Goal: Information Seeking & Learning: Learn about a topic

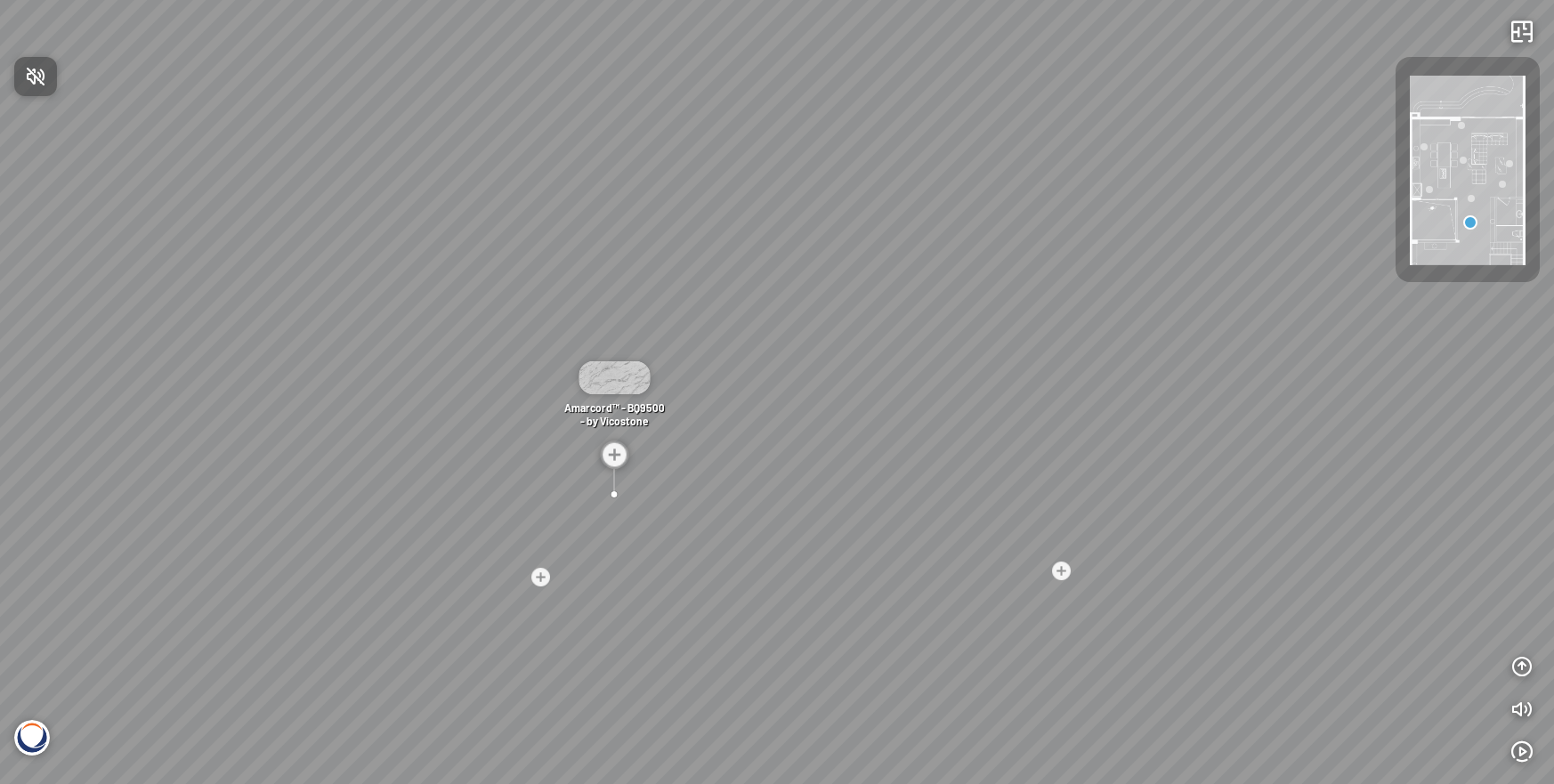
drag, startPoint x: 974, startPoint y: 436, endPoint x: 662, endPoint y: 442, distance: 312.1
click at [662, 442] on div at bounding box center [777, 392] width 1554 height 784
click at [613, 452] on img at bounding box center [614, 454] width 28 height 28
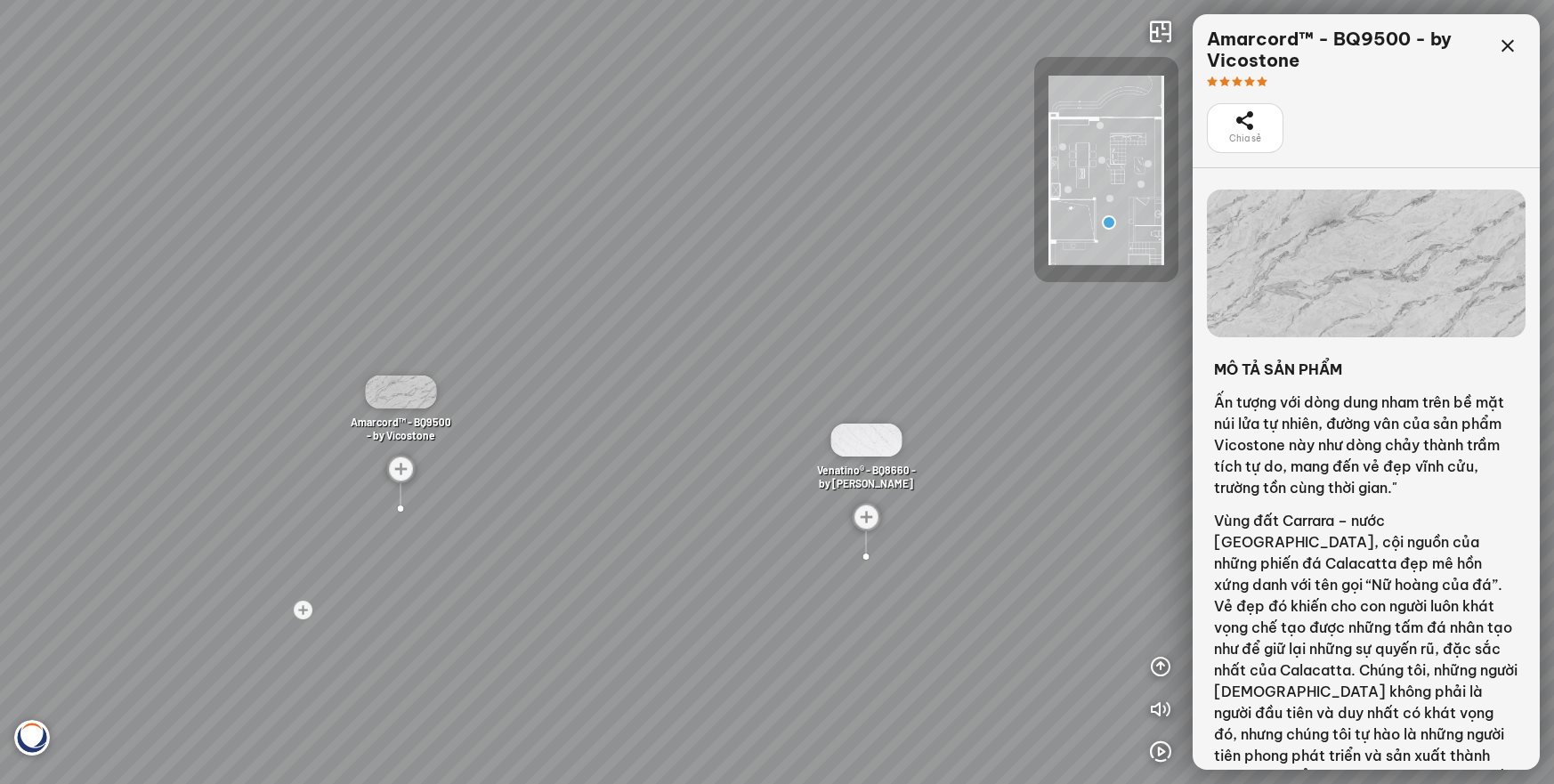
click at [864, 554] on div at bounding box center [867, 557] width 24 height 24
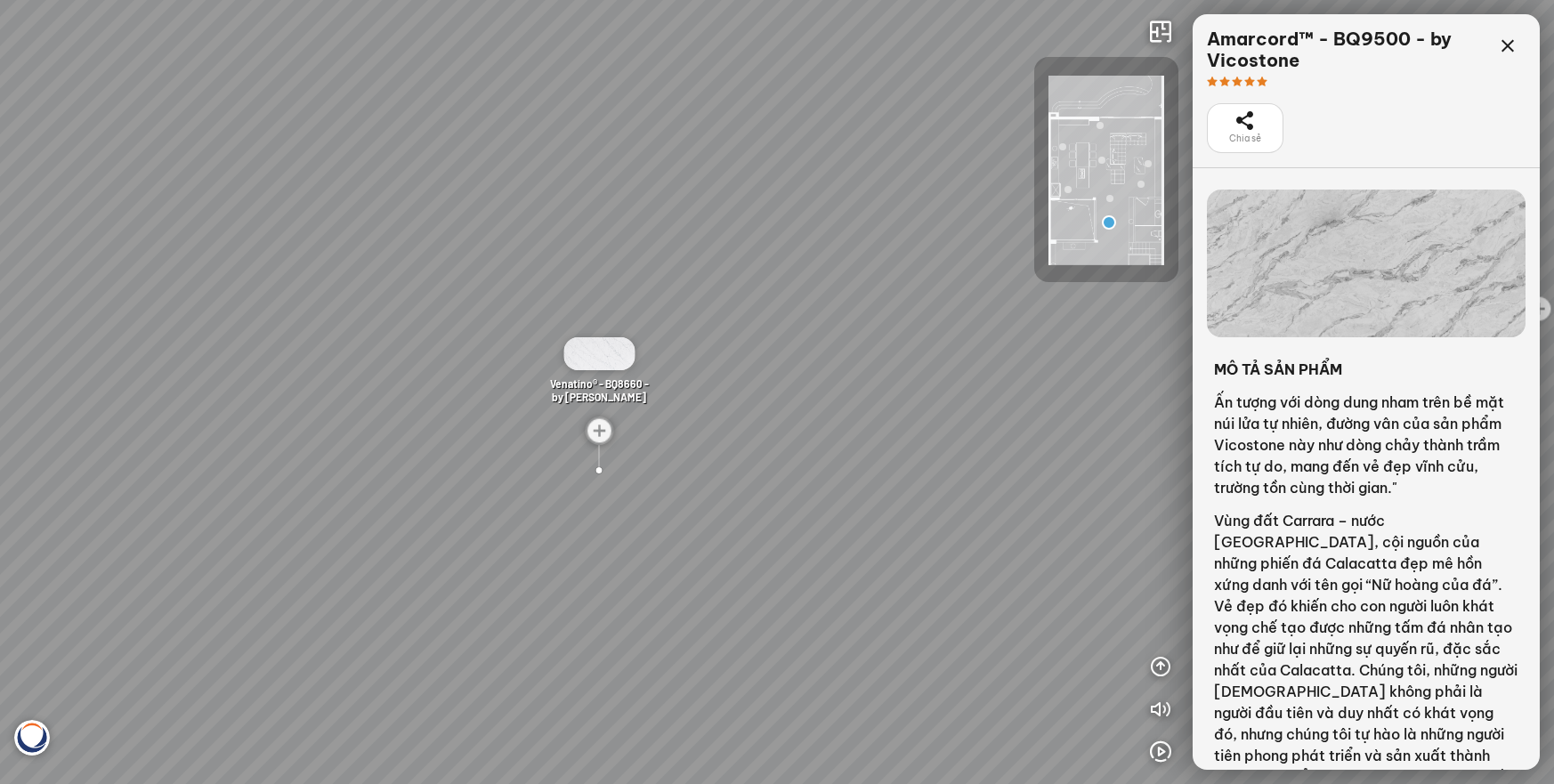
click at [600, 433] on img at bounding box center [598, 430] width 28 height 28
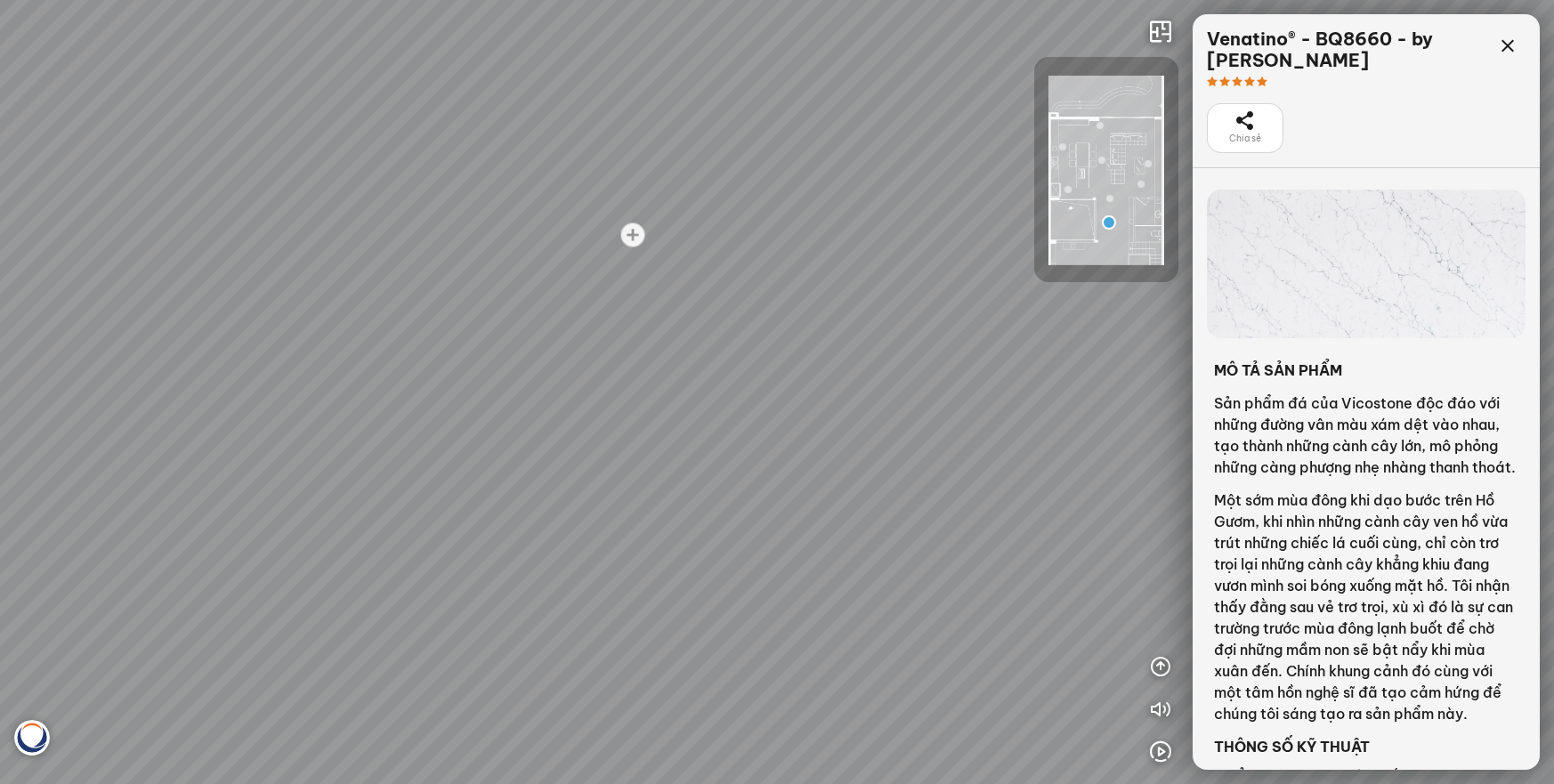
drag, startPoint x: 869, startPoint y: 432, endPoint x: 327, endPoint y: 363, distance: 546.4
click at [327, 363] on div "Madreperola® - BQ8891 - by [PERSON_NAME] Venatino® - BQ8660 - by Vicostone Amar…" at bounding box center [777, 392] width 1554 height 784
drag, startPoint x: 743, startPoint y: 415, endPoint x: 171, endPoint y: 383, distance: 572.9
click at [171, 383] on div "Madreperola® - BQ8891 - by [PERSON_NAME] Venatino® - BQ8660 - by Vicostone Amar…" at bounding box center [777, 392] width 1554 height 784
drag, startPoint x: 670, startPoint y: 439, endPoint x: 140, endPoint y: 381, distance: 533.2
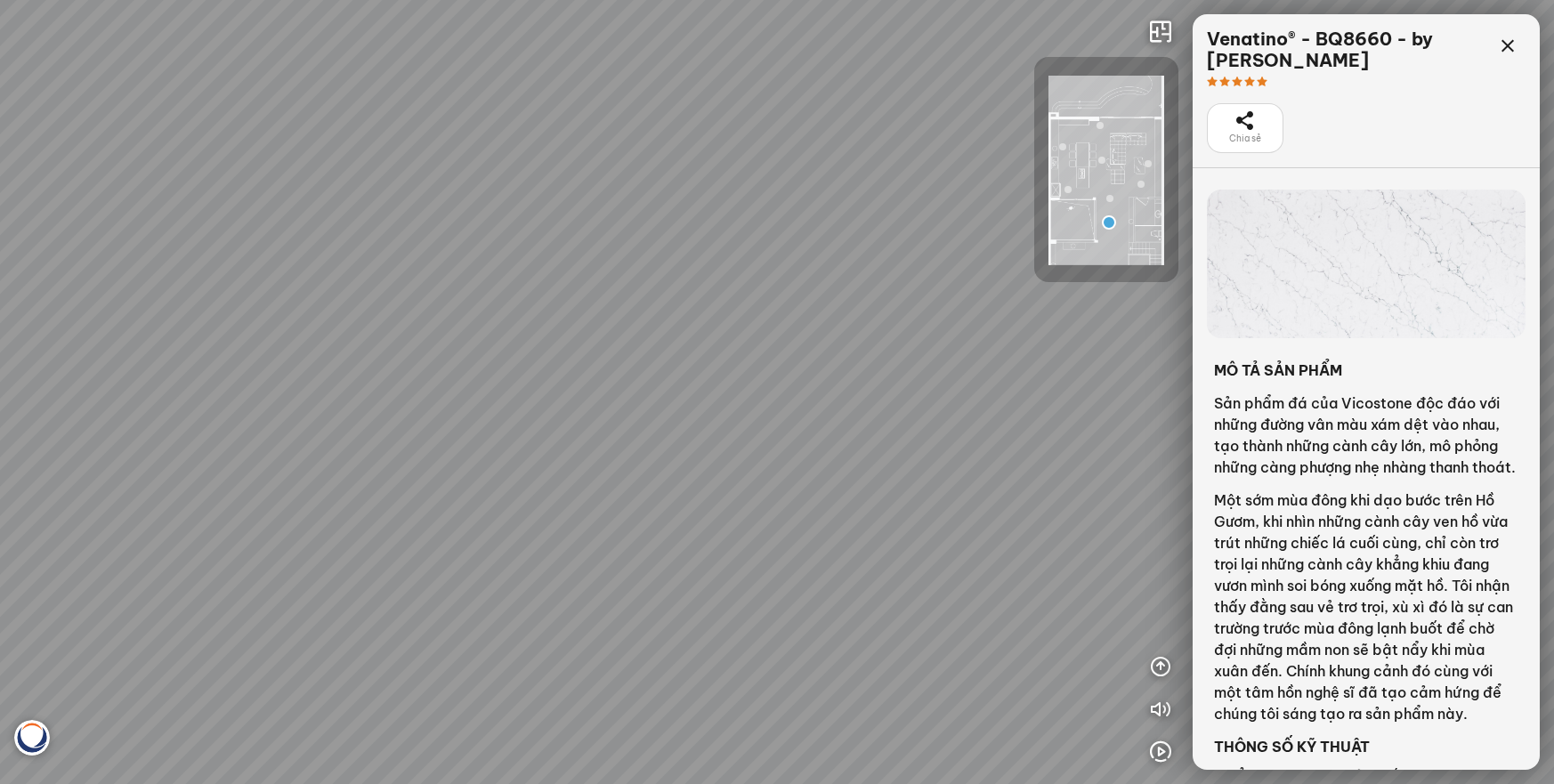
click at [124, 392] on div "Madreperola® - BQ8891 - by [PERSON_NAME] Venatino® - BQ8660 - by Vicostone Amar…" at bounding box center [777, 392] width 1554 height 784
drag, startPoint x: 597, startPoint y: 456, endPoint x: 202, endPoint y: 456, distance: 395.0
click at [202, 456] on div "Madreperola® - BQ8891 - by [PERSON_NAME] Venatino® - BQ8660 - by Vicostone Amar…" at bounding box center [777, 392] width 1554 height 784
drag, startPoint x: 577, startPoint y: 477, endPoint x: 75, endPoint y: 420, distance: 505.2
click at [75, 420] on div "Madreperola® - BQ8891 - by [PERSON_NAME] Venatino® - BQ8660 - by Vicostone Amar…" at bounding box center [777, 392] width 1554 height 784
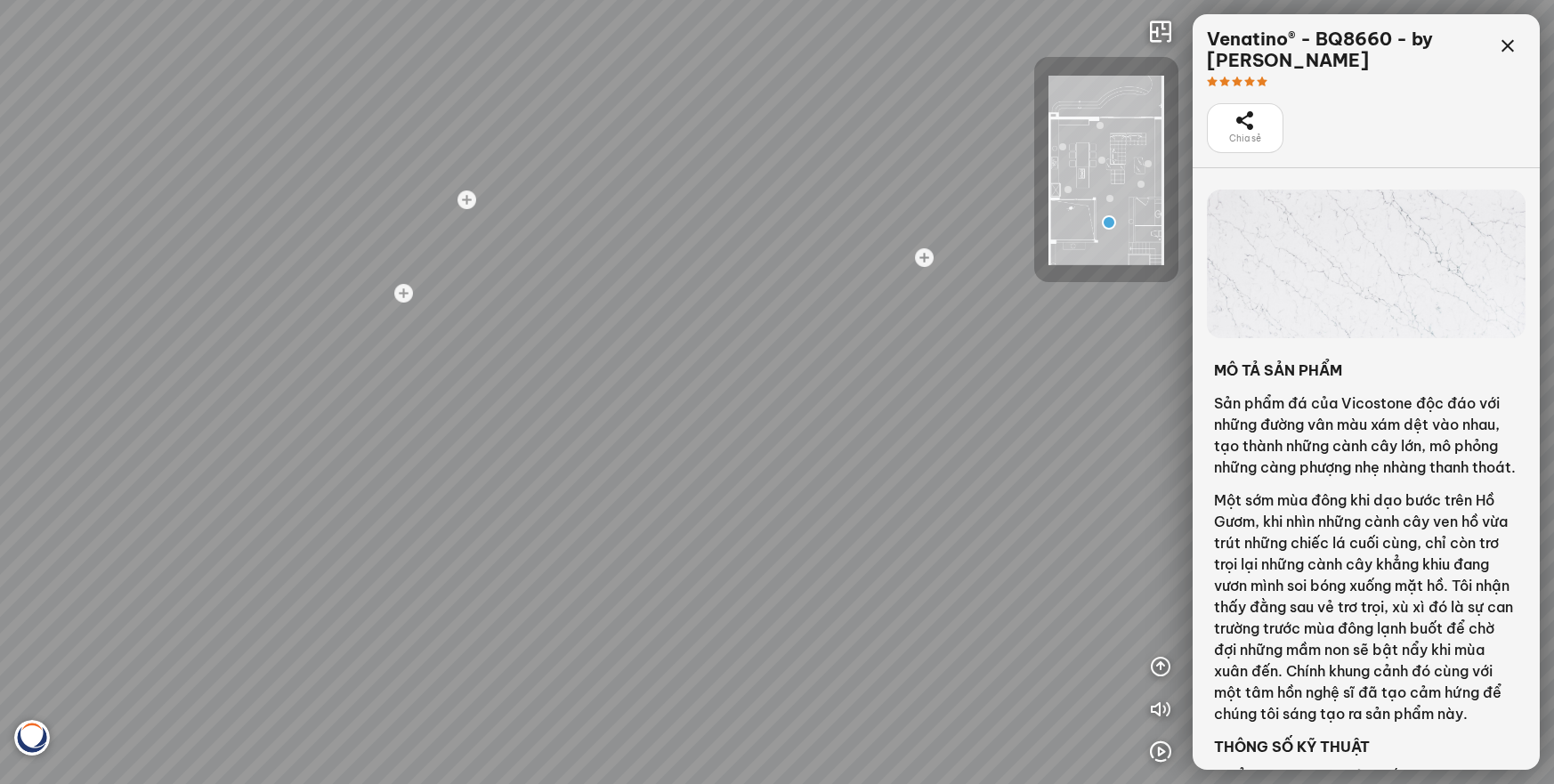
drag, startPoint x: 186, startPoint y: 441, endPoint x: 56, endPoint y: 428, distance: 130.6
click at [56, 428] on div "Madreperola® - BQ8891 - by [PERSON_NAME] Venatino® - BQ8660 - by Vicostone Amar…" at bounding box center [777, 392] width 1554 height 784
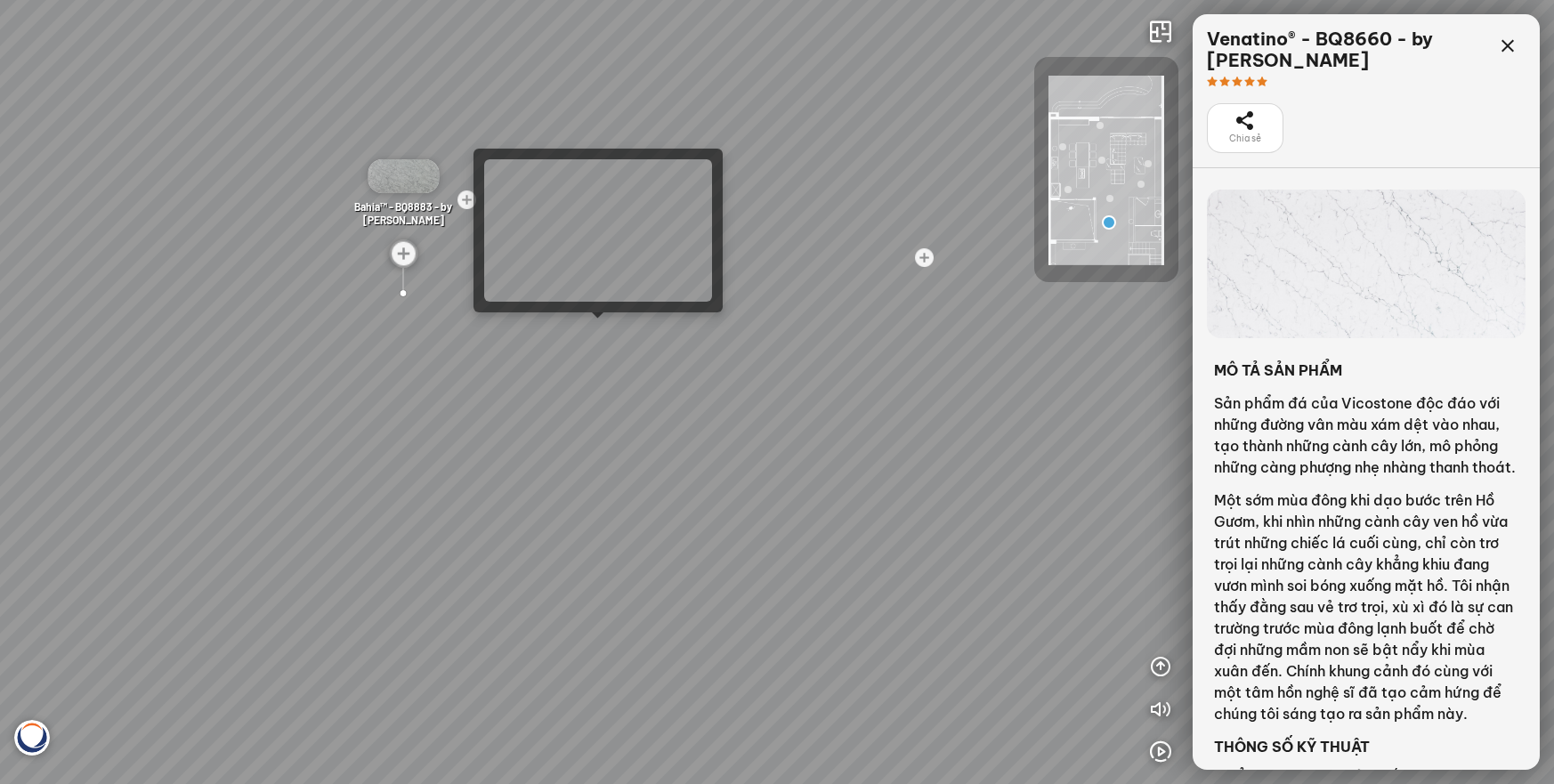
click at [607, 321] on div "Madreperola® - BQ8891 - by [PERSON_NAME] Venatino® - BQ8660 - by Vicostone Amar…" at bounding box center [777, 392] width 1554 height 784
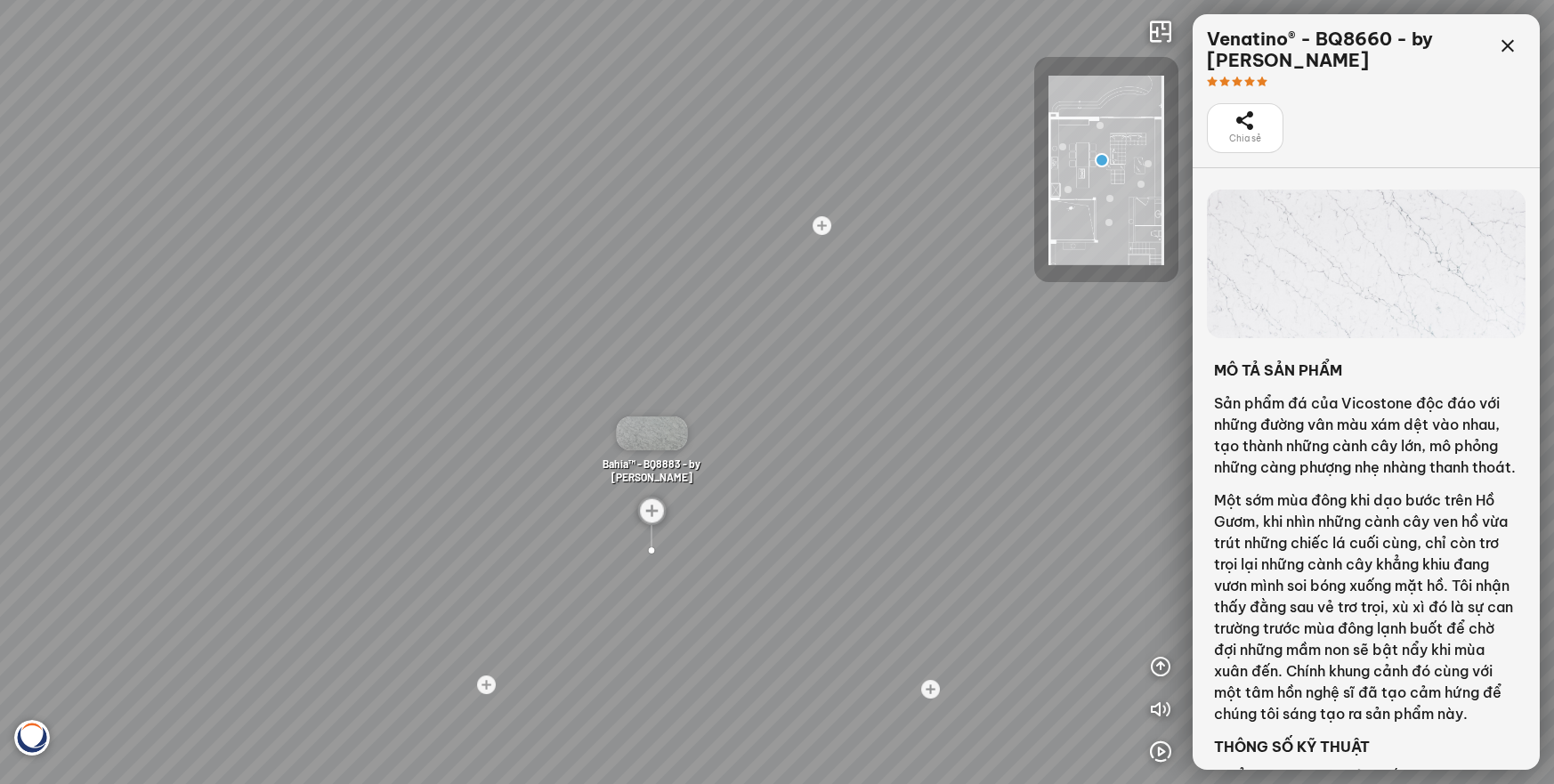
drag, startPoint x: 673, startPoint y: 465, endPoint x: 269, endPoint y: 428, distance: 405.7
click at [269, 428] on div "White Fusion™ - BQ8825 - by Vicostone Venatino® - BQ8660 - by Vicostone Amarcor…" at bounding box center [777, 392] width 1554 height 784
drag, startPoint x: 732, startPoint y: 358, endPoint x: 530, endPoint y: 420, distance: 211.3
click at [530, 420] on div "White Fusion™ - BQ8825 - by Vicostone Venatino® - BQ8660 - by Vicostone Amarcor…" at bounding box center [777, 392] width 1554 height 784
drag, startPoint x: 990, startPoint y: 388, endPoint x: 280, endPoint y: 337, distance: 711.8
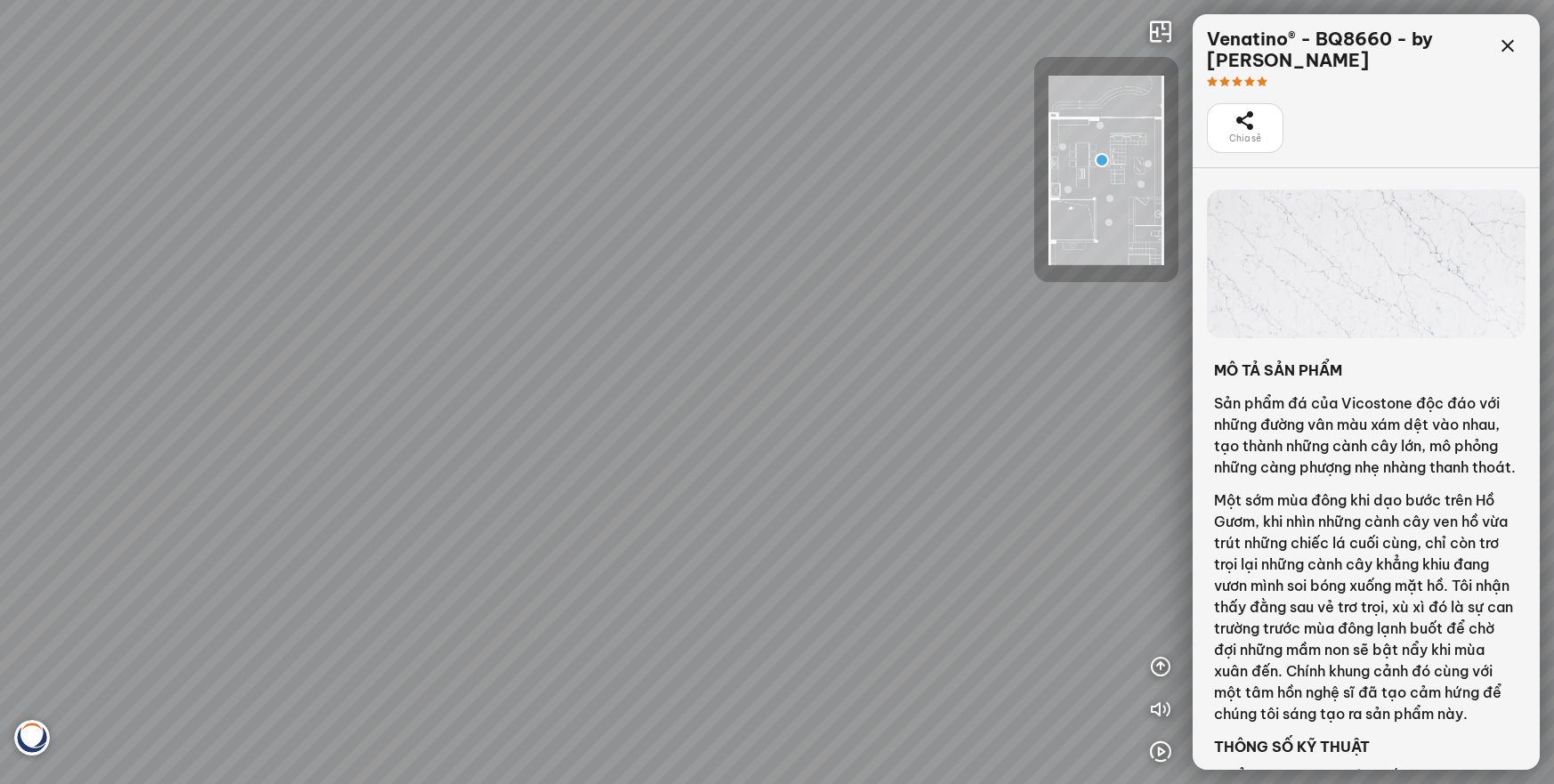
click at [280, 337] on div "White Fusion™ - BQ8825 - by Vicostone Venatino® - BQ8660 - by Vicostone Amarcor…" at bounding box center [777, 392] width 1554 height 784
drag, startPoint x: 694, startPoint y: 387, endPoint x: 165, endPoint y: 285, distance: 538.7
click at [165, 285] on div "White Fusion™ - BQ8825 - by Vicostone Venatino® - BQ8660 - by Vicostone Amarcor…" at bounding box center [777, 392] width 1554 height 784
drag, startPoint x: 757, startPoint y: 379, endPoint x: 187, endPoint y: 268, distance: 580.7
click at [187, 268] on div "White Fusion™ - BQ8825 - by Vicostone Venatino® - BQ8660 - by Vicostone Amarcor…" at bounding box center [777, 392] width 1554 height 784
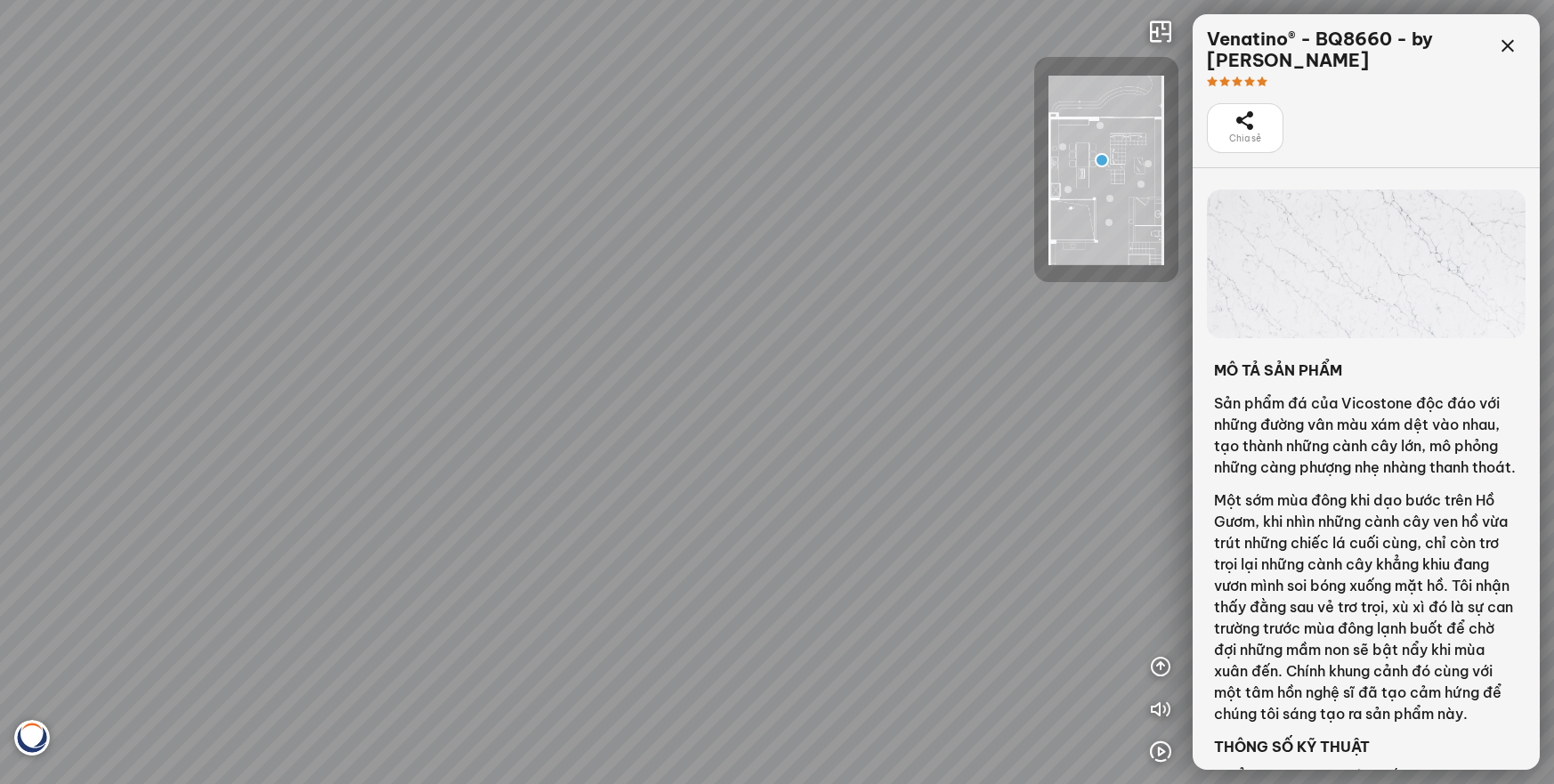
drag, startPoint x: 710, startPoint y: 421, endPoint x: 440, endPoint y: 430, distance: 270.1
click at [440, 430] on div "White Fusion™ - BQ8825 - by Vicostone Venatino® - BQ8660 - by Vicostone Amarcor…" at bounding box center [777, 392] width 1554 height 784
drag, startPoint x: 925, startPoint y: 358, endPoint x: 590, endPoint y: 361, distance: 335.0
click at [460, 363] on div "White Fusion™ - BQ8825 - by Vicostone Venatino® - BQ8660 - by Vicostone Amarcor…" at bounding box center [777, 392] width 1554 height 784
drag, startPoint x: 754, startPoint y: 340, endPoint x: 72, endPoint y: 365, distance: 682.5
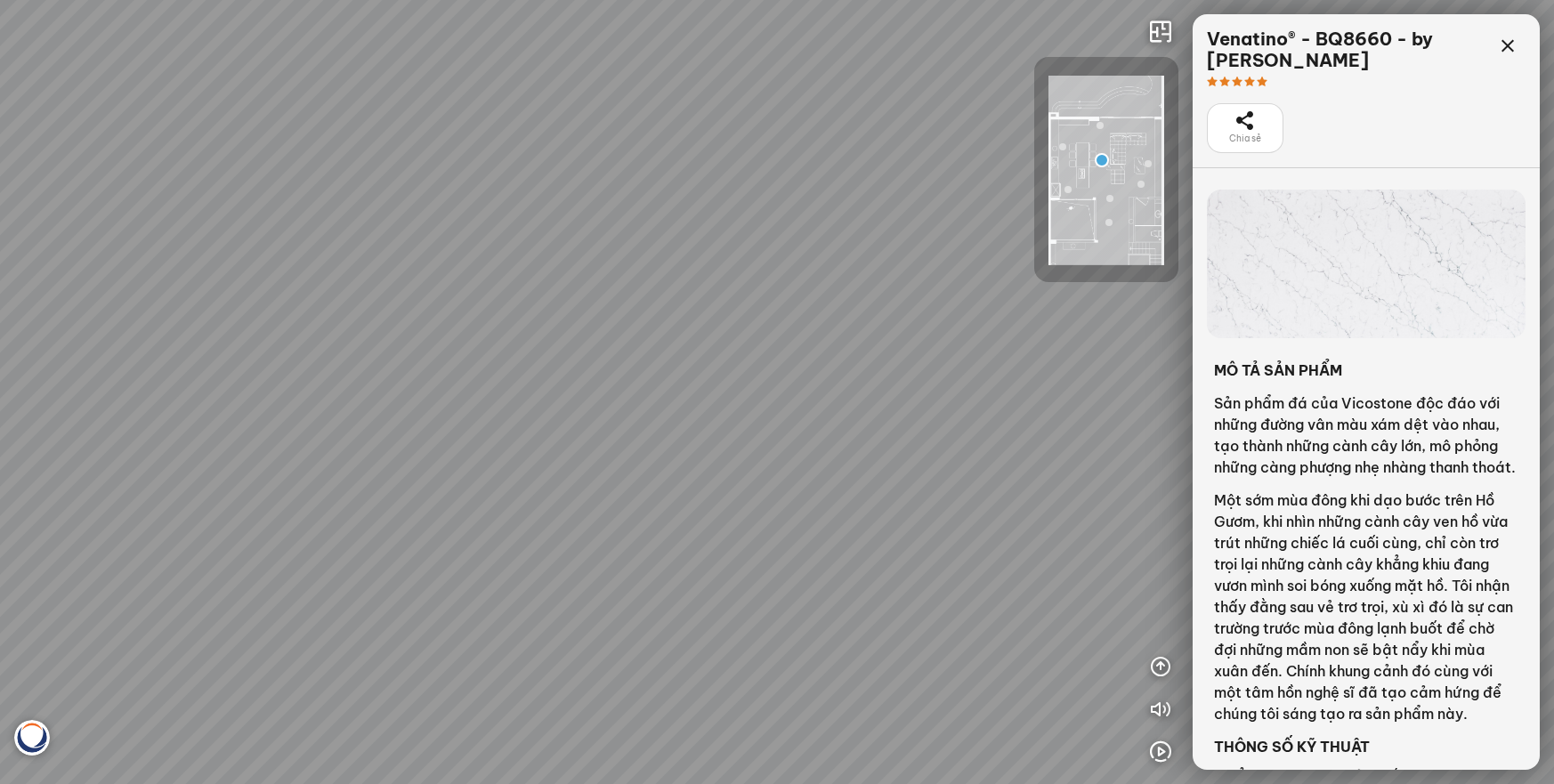
click at [72, 365] on div "White Fusion™ - BQ8825 - by Vicostone Venatino® - BQ8660 - by Vicostone Amarcor…" at bounding box center [777, 392] width 1554 height 784
drag, startPoint x: 642, startPoint y: 354, endPoint x: 23, endPoint y: 338, distance: 619.2
click at [23, 338] on div "White Fusion™ - BQ8825 - by Vicostone Venatino® - BQ8660 - by Vicostone Amarcor…" at bounding box center [777, 392] width 1554 height 784
drag, startPoint x: 624, startPoint y: 414, endPoint x: 6, endPoint y: 368, distance: 619.7
click at [6, 372] on div "White Fusion™ - BQ8825 - by Vicostone Venatino® - BQ8660 - by Vicostone Amarcor…" at bounding box center [777, 392] width 1554 height 784
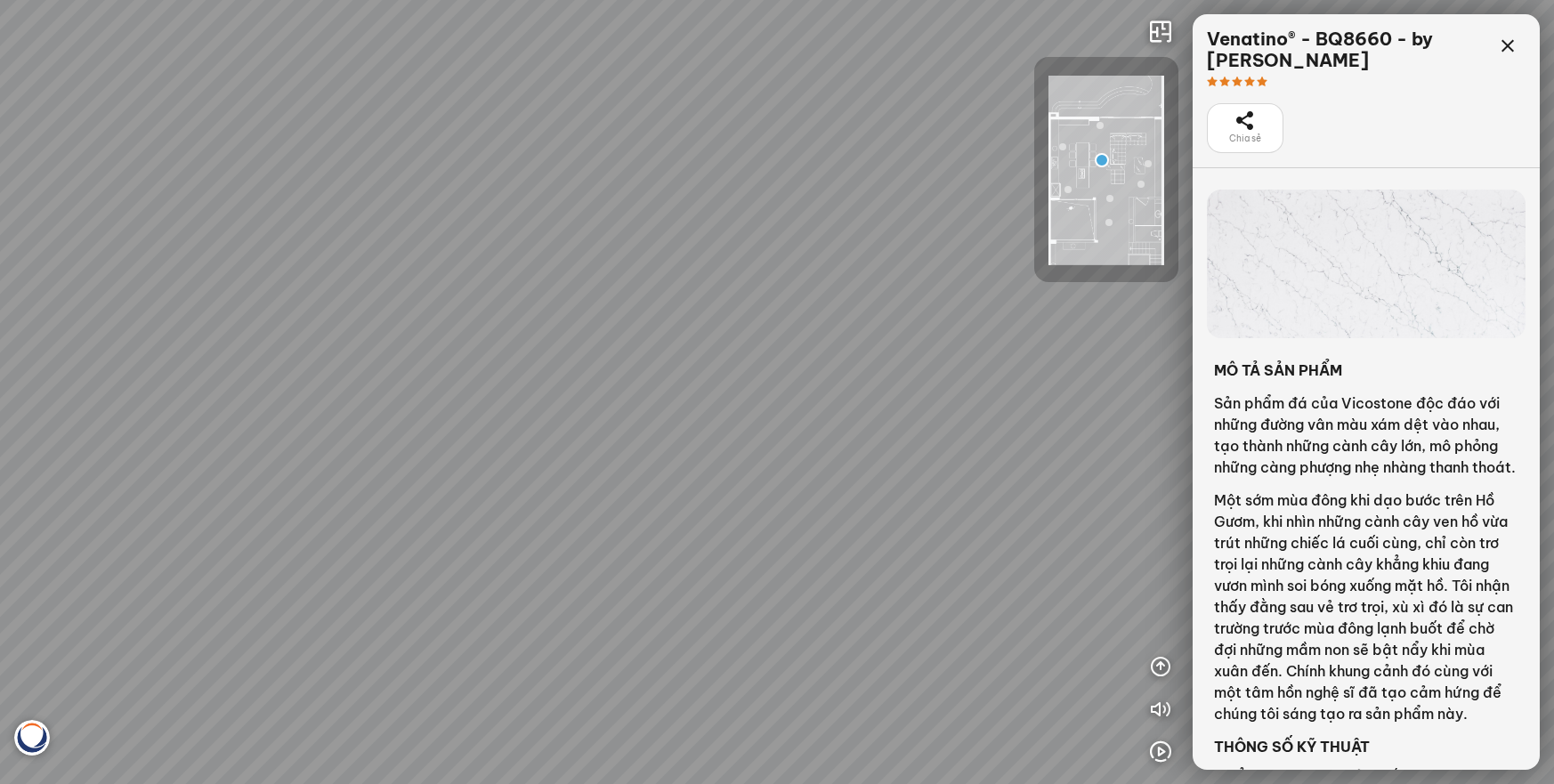
drag, startPoint x: 650, startPoint y: 360, endPoint x: 241, endPoint y: 389, distance: 410.0
click at [241, 389] on div "White Fusion™ - BQ8825 - by Vicostone Venatino® - BQ8660 - by Vicostone Amarcor…" at bounding box center [777, 392] width 1554 height 784
drag, startPoint x: 612, startPoint y: 389, endPoint x: 625, endPoint y: 499, distance: 110.8
click at [625, 499] on div "White Fusion™ - BQ8825 - by Vicostone Venatino® - BQ8660 - by Vicostone Amarcor…" at bounding box center [777, 392] width 1554 height 784
drag, startPoint x: 728, startPoint y: 394, endPoint x: 540, endPoint y: 573, distance: 259.6
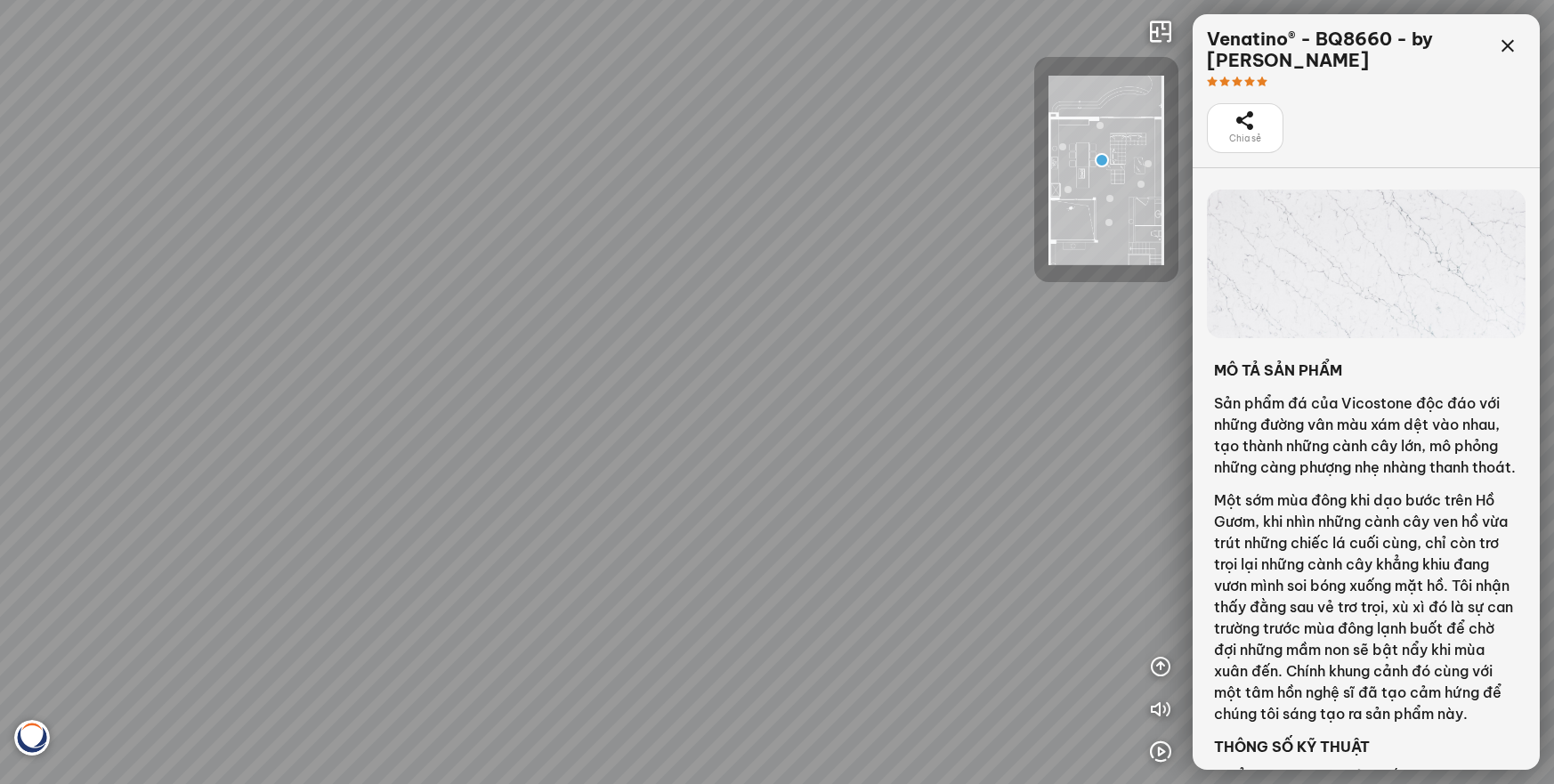
click at [519, 593] on div "White Fusion™ - BQ8825 - by Vicostone Venatino® - BQ8660 - by Vicostone Amarcor…" at bounding box center [777, 392] width 1554 height 784
drag, startPoint x: 727, startPoint y: 490, endPoint x: 137, endPoint y: 420, distance: 594.1
click at [137, 420] on div "White Fusion™ - BQ8825 - by Vicostone Venatino® - BQ8660 - by Vicostone Amarcor…" at bounding box center [777, 392] width 1554 height 784
